Goal: Browse casually: Explore the website without a specific task or goal

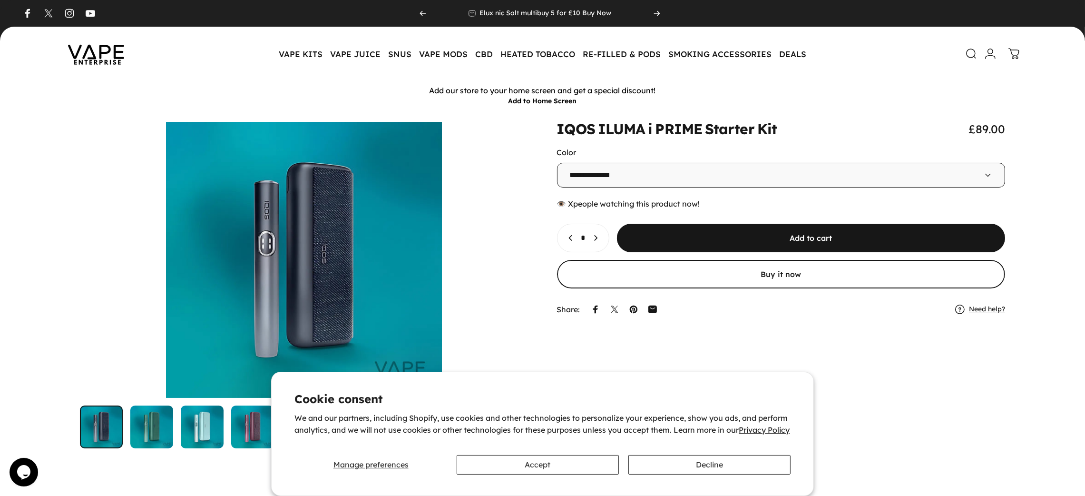
drag, startPoint x: 0, startPoint y: 0, endPoint x: 112, endPoint y: 52, distance: 123.8
click at [112, 52] on img at bounding box center [96, 53] width 86 height 45
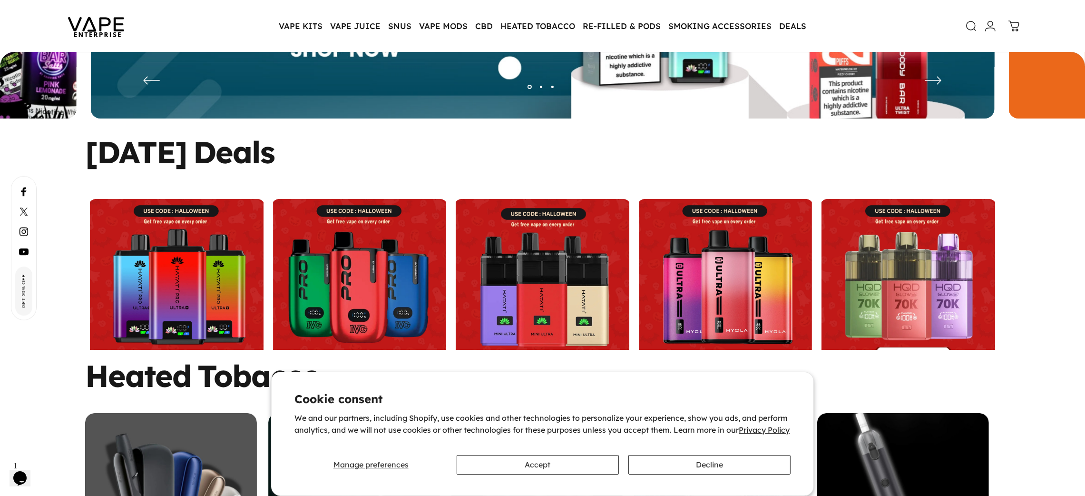
click at [169, 274] on link at bounding box center [177, 286] width 178 height 174
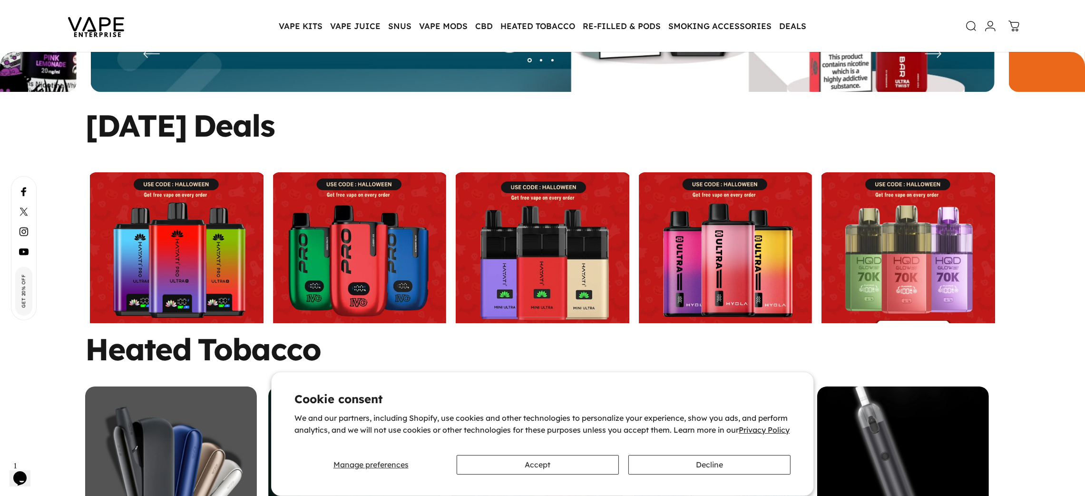
click at [720, 249] on link at bounding box center [725, 259] width 178 height 174
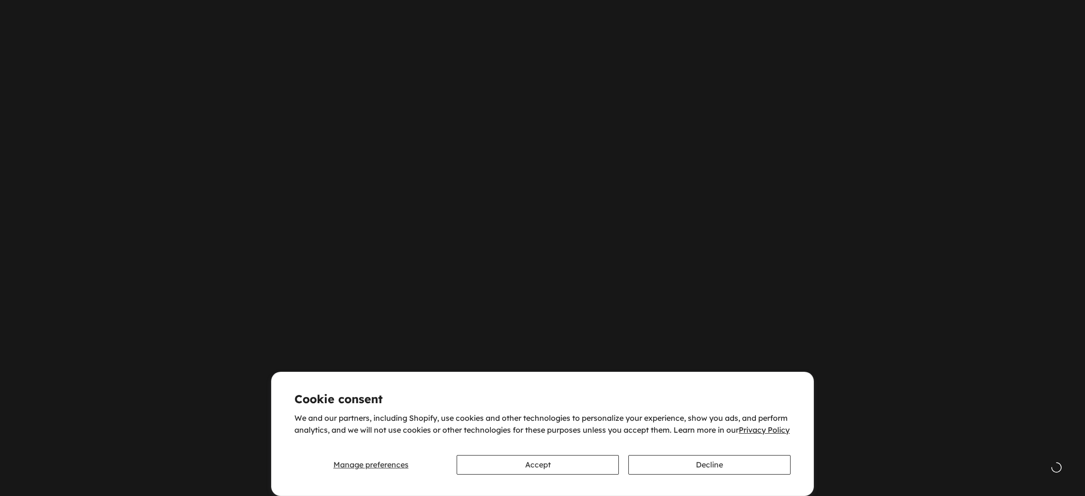
scroll to position [302, 0]
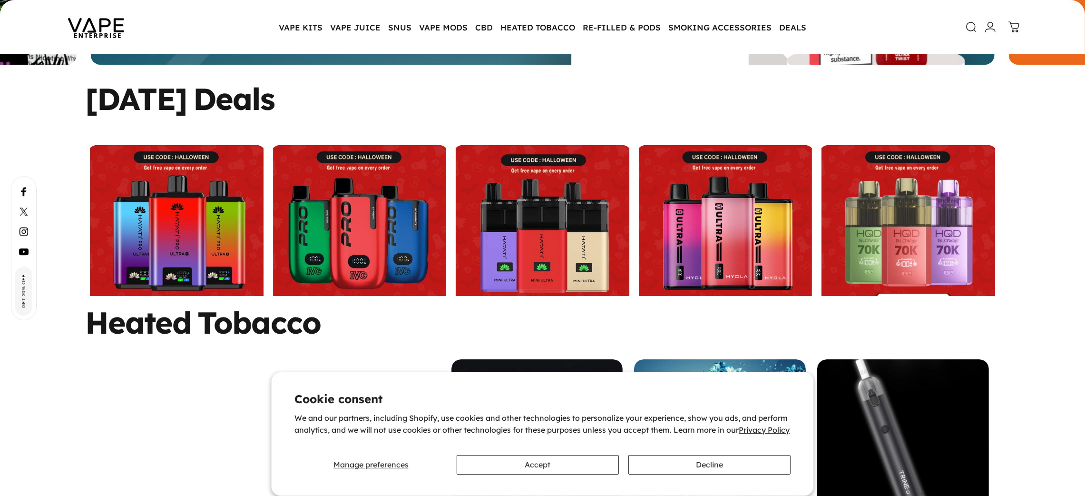
drag, startPoint x: 0, startPoint y: 0, endPoint x: 373, endPoint y: 230, distance: 438.3
click at [373, 230] on link at bounding box center [360, 232] width 178 height 174
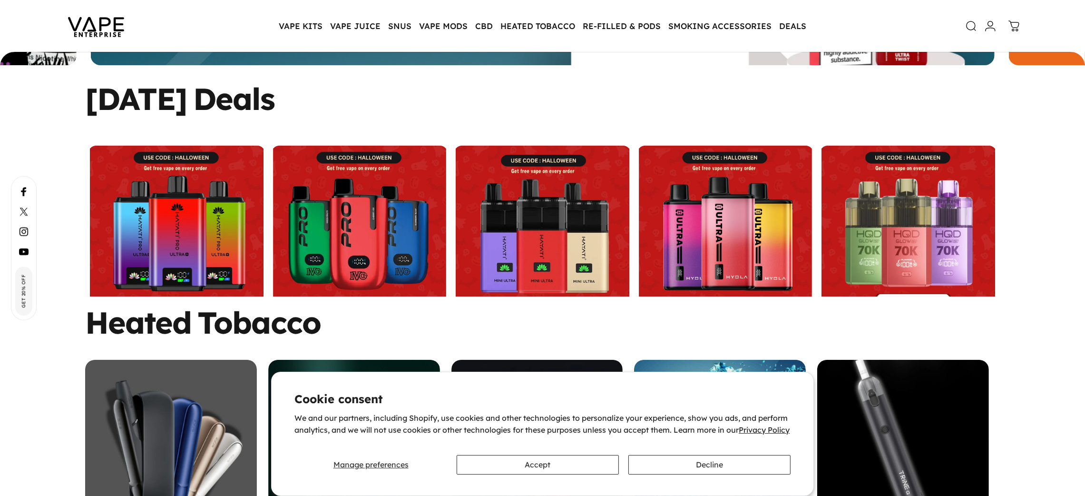
scroll to position [330, 0]
